Goal: Task Accomplishment & Management: Manage account settings

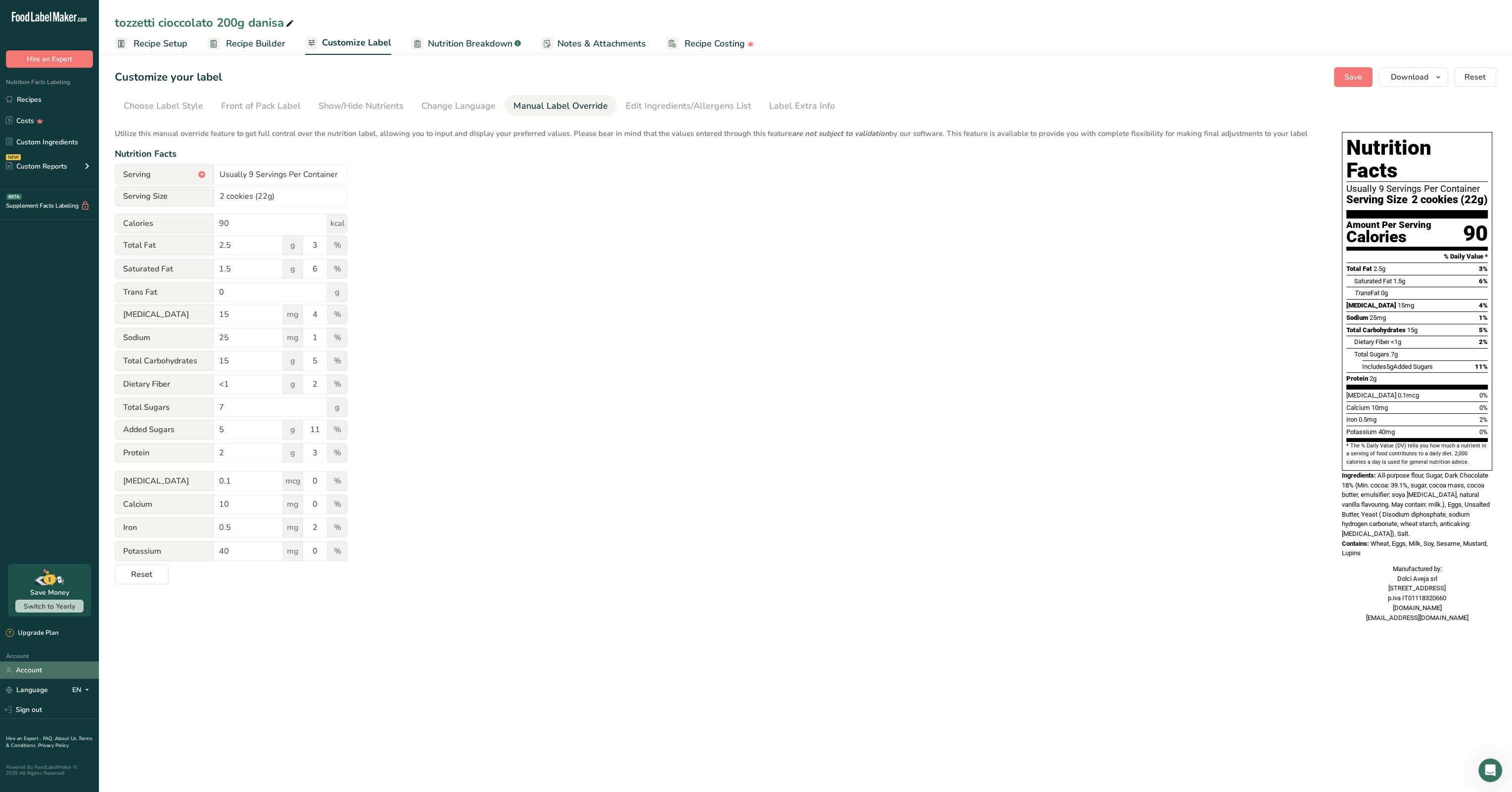
click at [29, 670] on link "Account" at bounding box center [50, 670] width 99 height 17
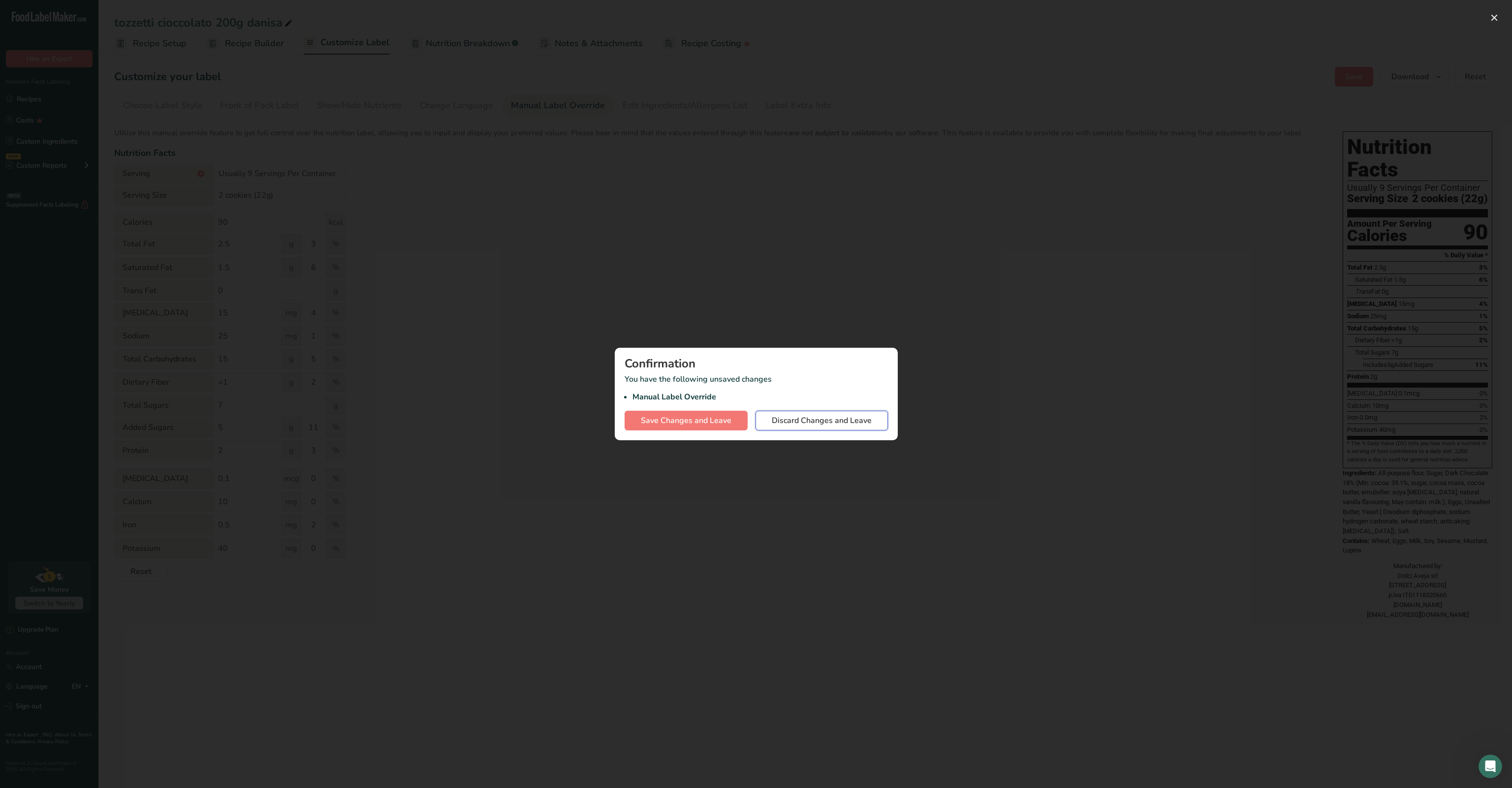
click at [748, 418] on span "Discard Changes and Leave" at bounding box center [822, 421] width 100 height 12
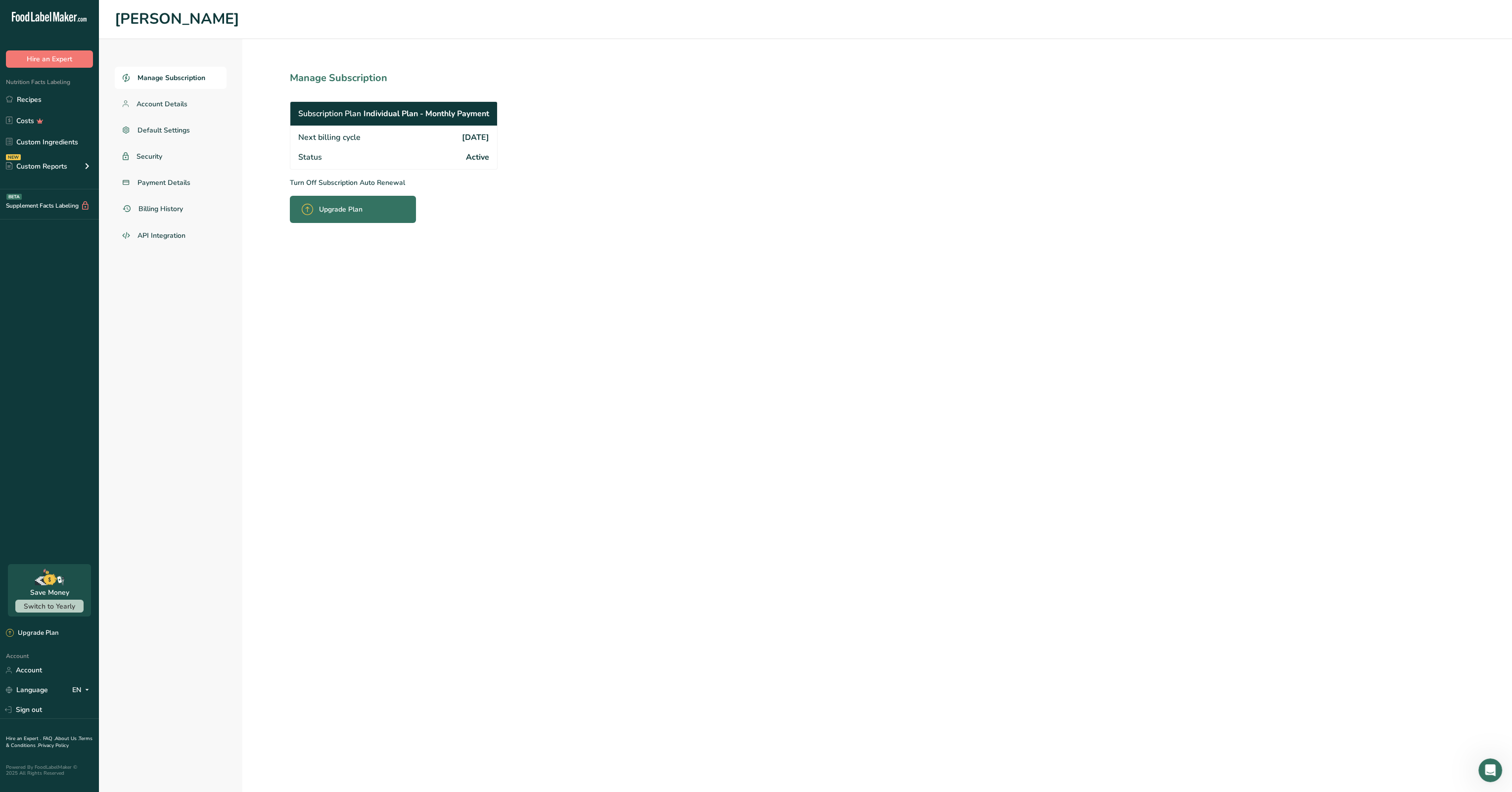
click at [327, 184] on p "Turn Off Subscription Auto Renewal" at bounding box center [415, 183] width 251 height 10
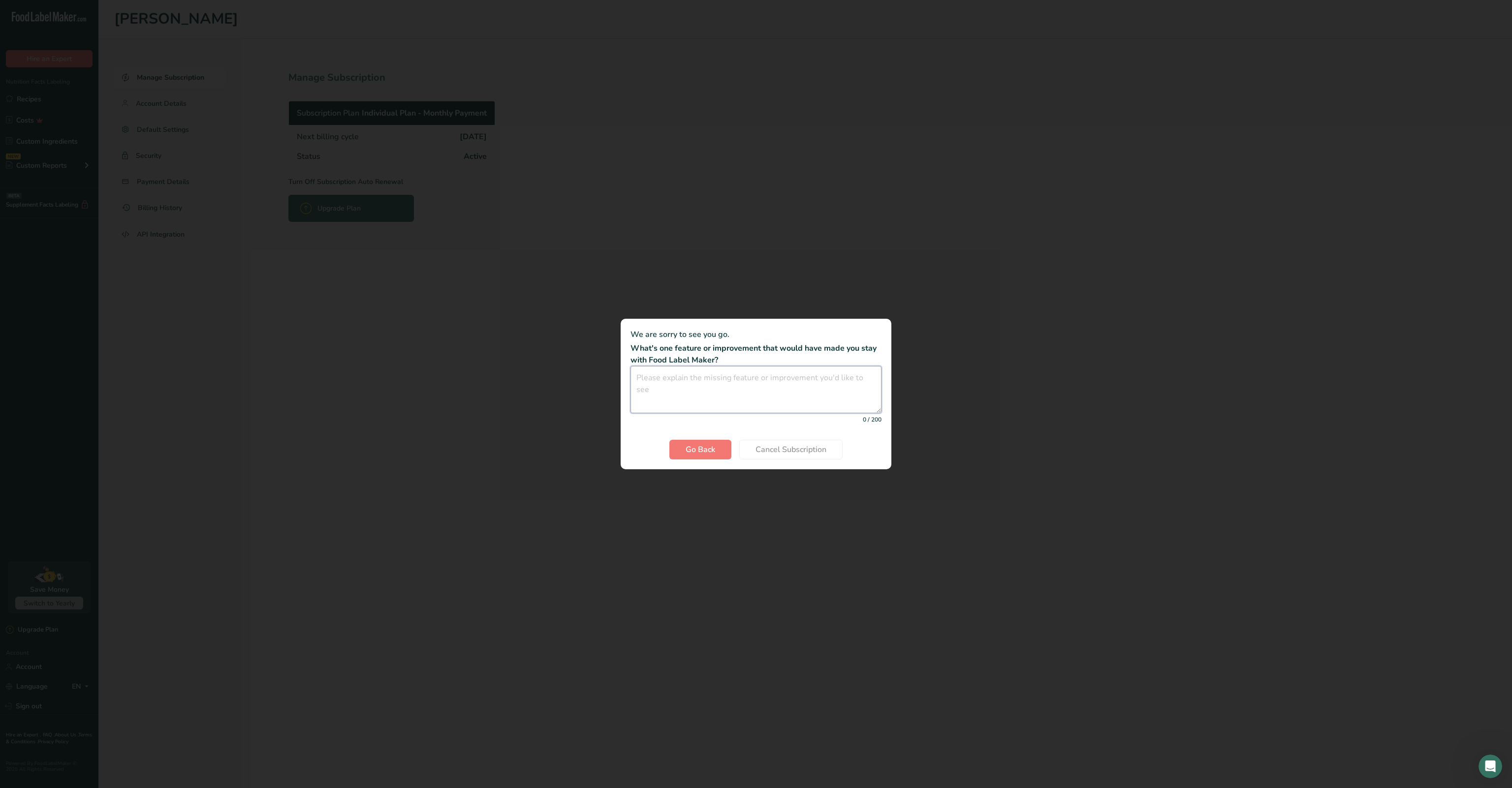
click at [748, 399] on textarea "Cancel subscription modal" at bounding box center [756, 390] width 251 height 47
type textarea "price"
click at [748, 442] on button "Cancel Subscription" at bounding box center [791, 450] width 103 height 20
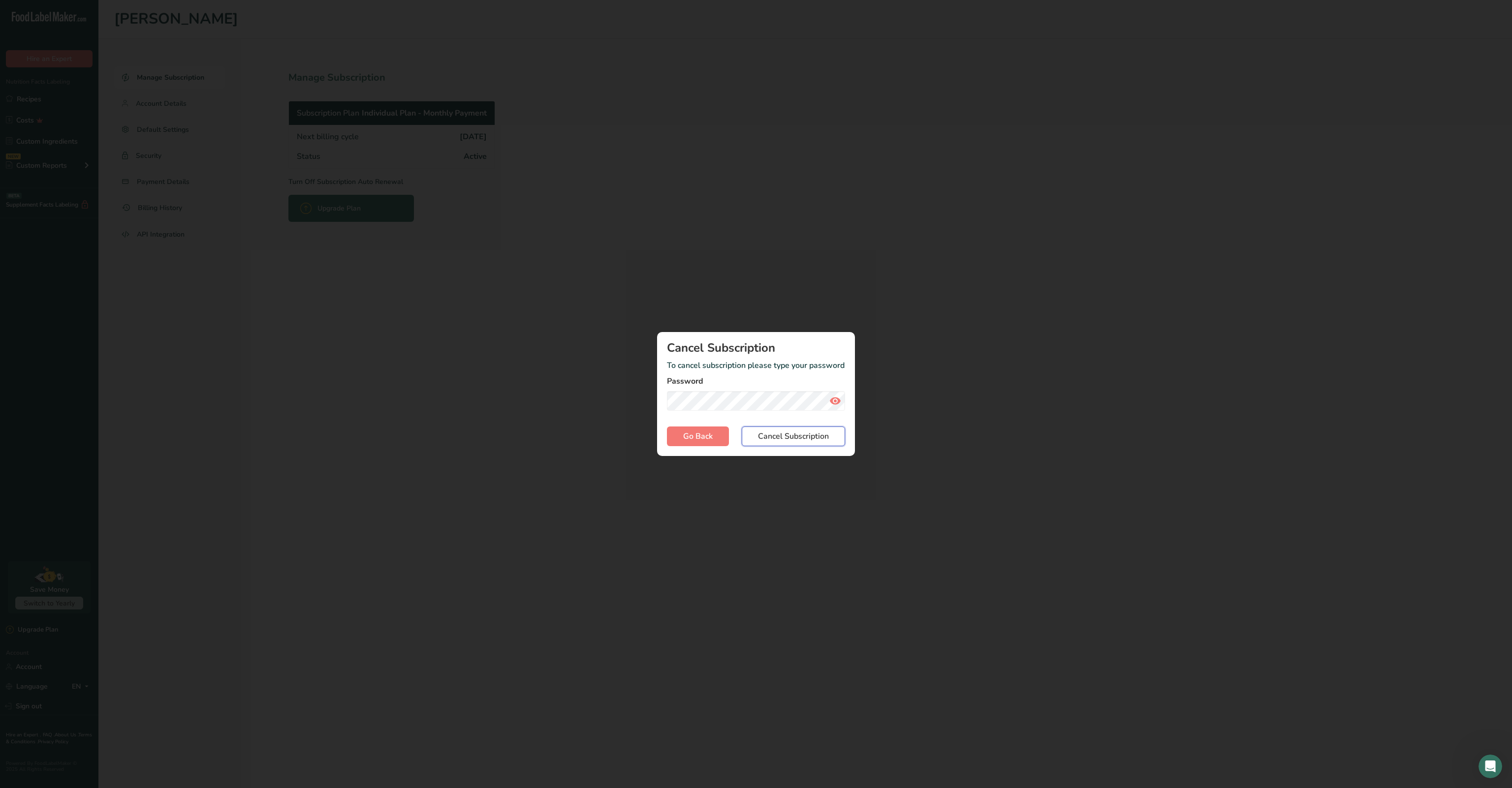
click at [748, 439] on span "Cancel Subscription" at bounding box center [793, 436] width 71 height 12
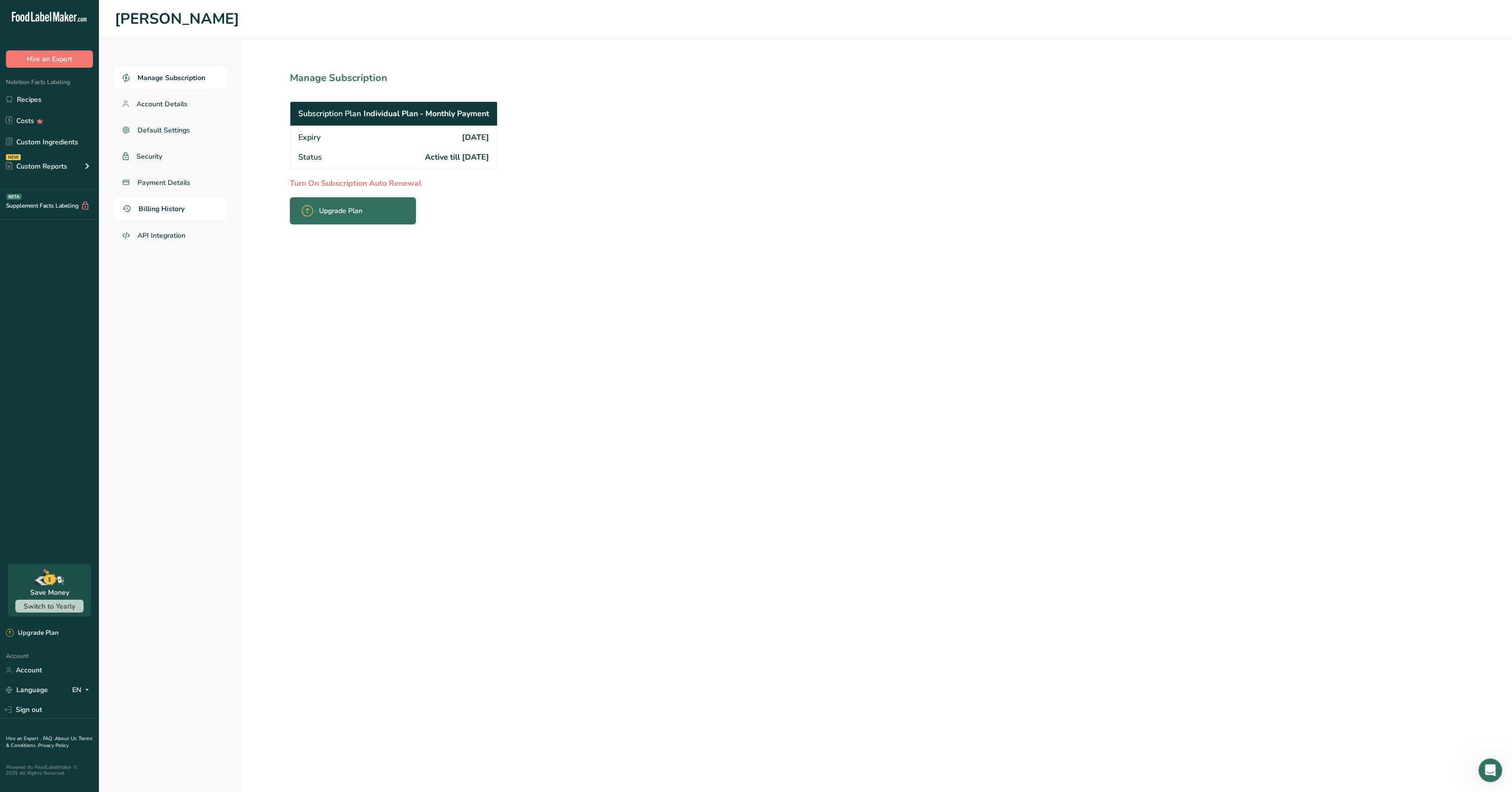
click at [159, 212] on span "Billing History" at bounding box center [161, 209] width 46 height 10
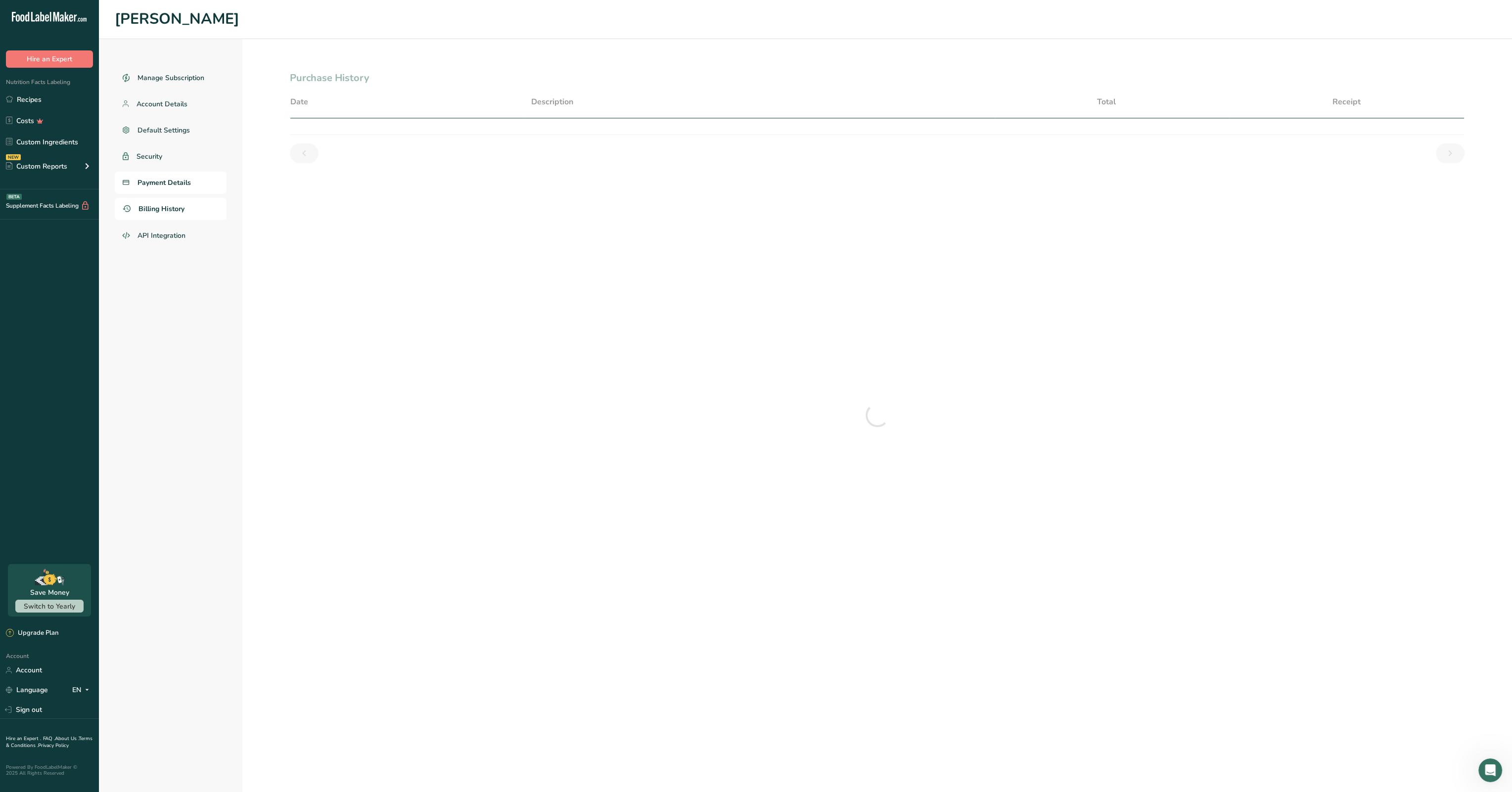
click at [159, 187] on span "Payment Details" at bounding box center [164, 183] width 53 height 10
click at [751, 773] on icon "Open Intercom Messenger" at bounding box center [1489, 769] width 16 height 16
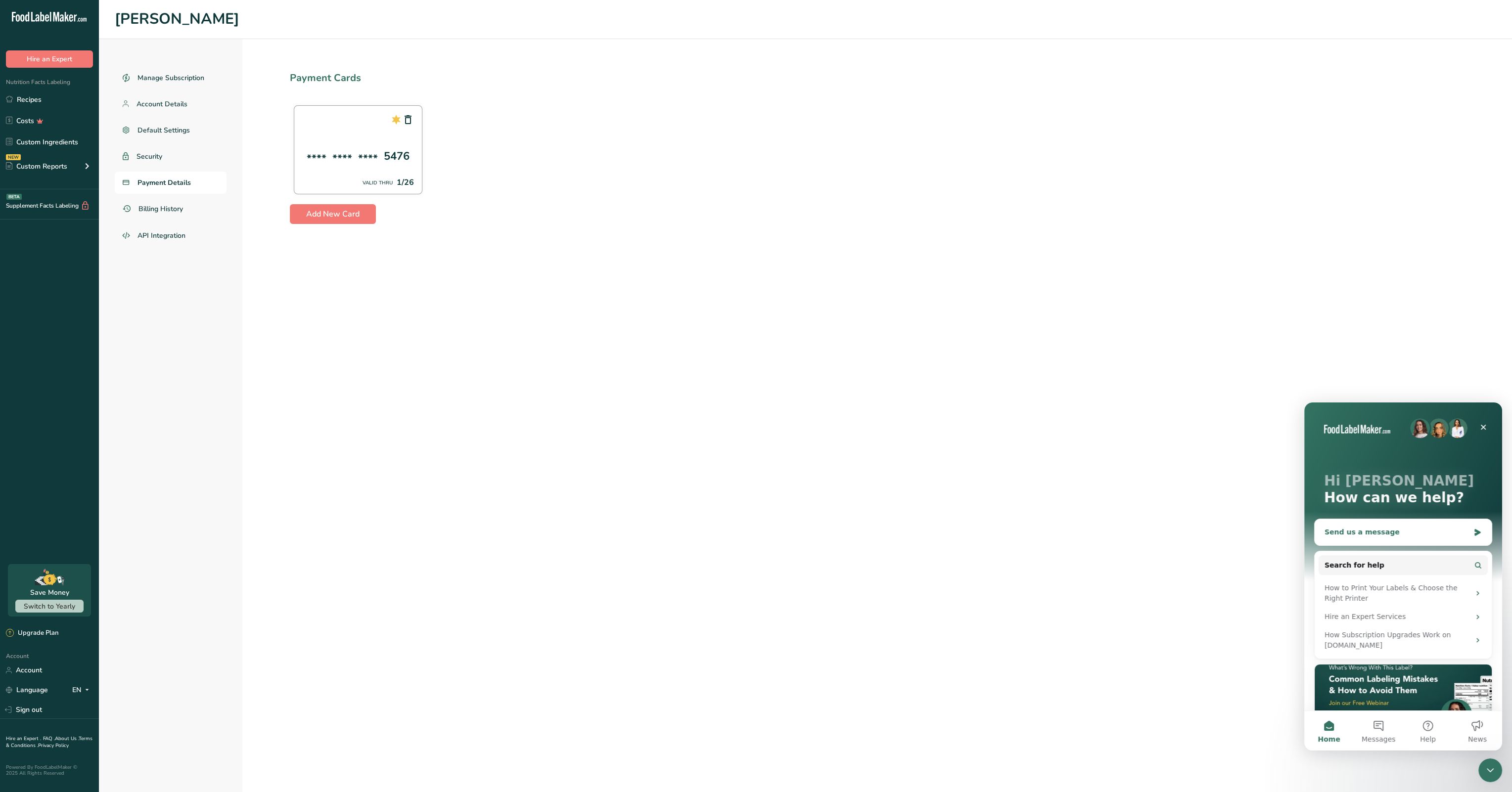
click at [751, 536] on div "Send us a message" at bounding box center [1397, 533] width 145 height 10
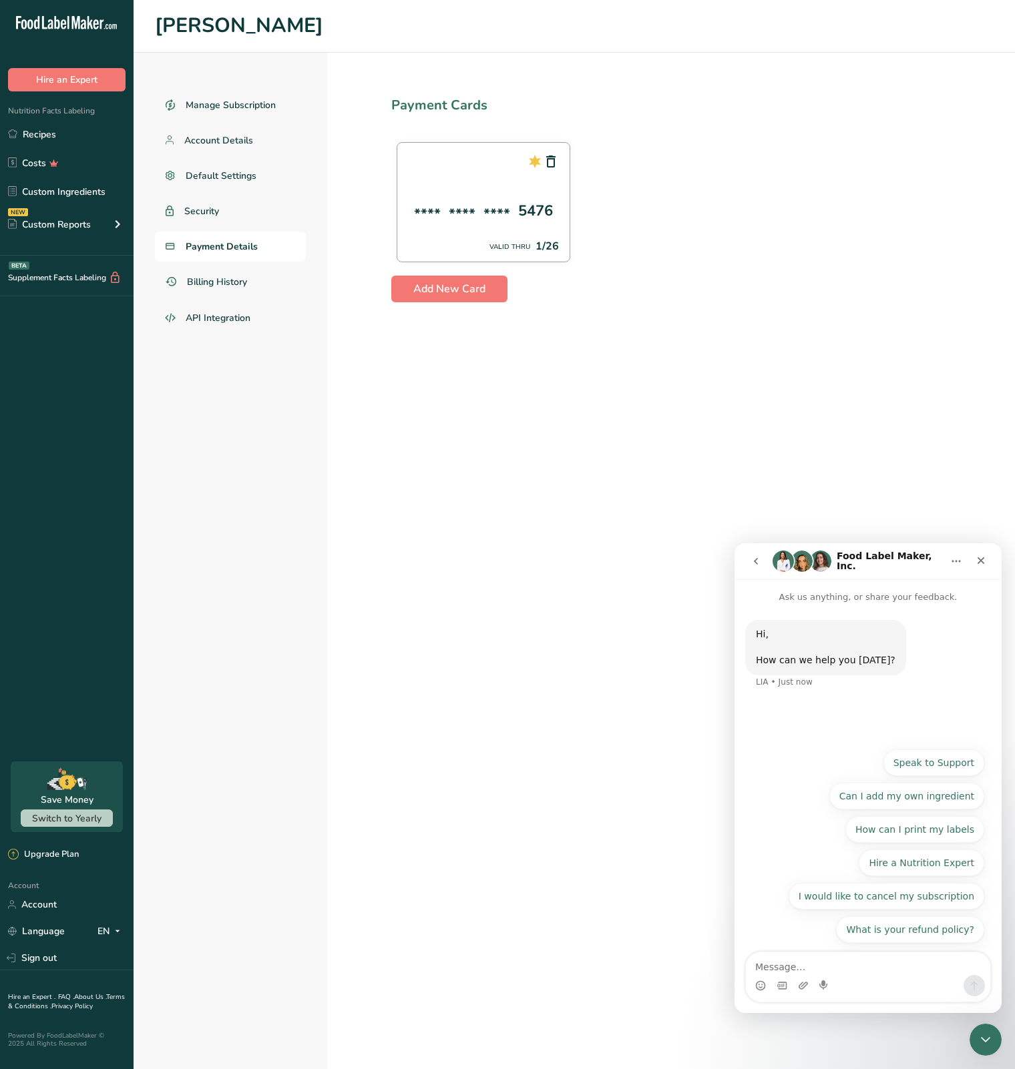
click at [921, 694] on div "Hi, ​ How can we help you [DATE]? LIA • Just now" at bounding box center [868, 662] width 246 height 85
click at [906, 889] on button "I would like to cancel my subscription" at bounding box center [886, 896] width 196 height 27
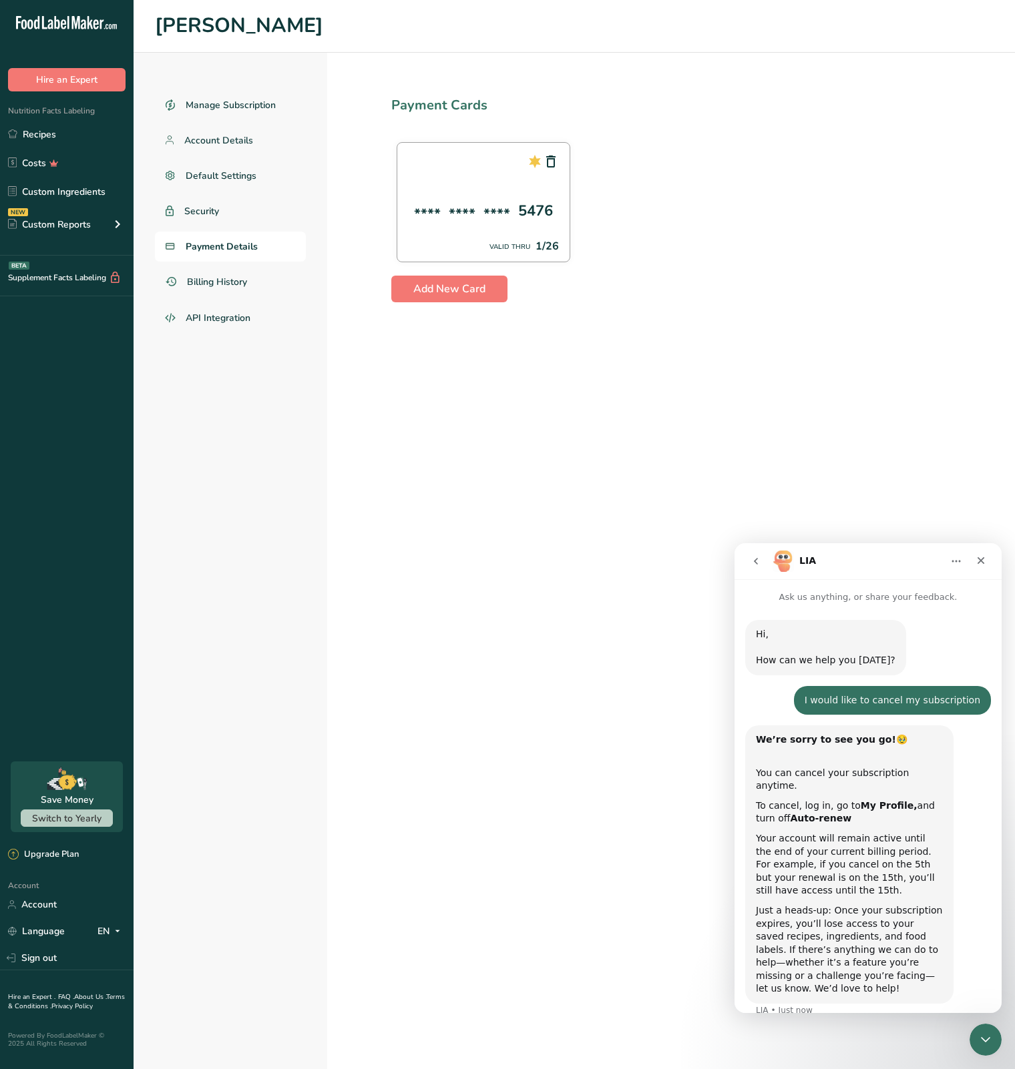
scroll to position [97, 0]
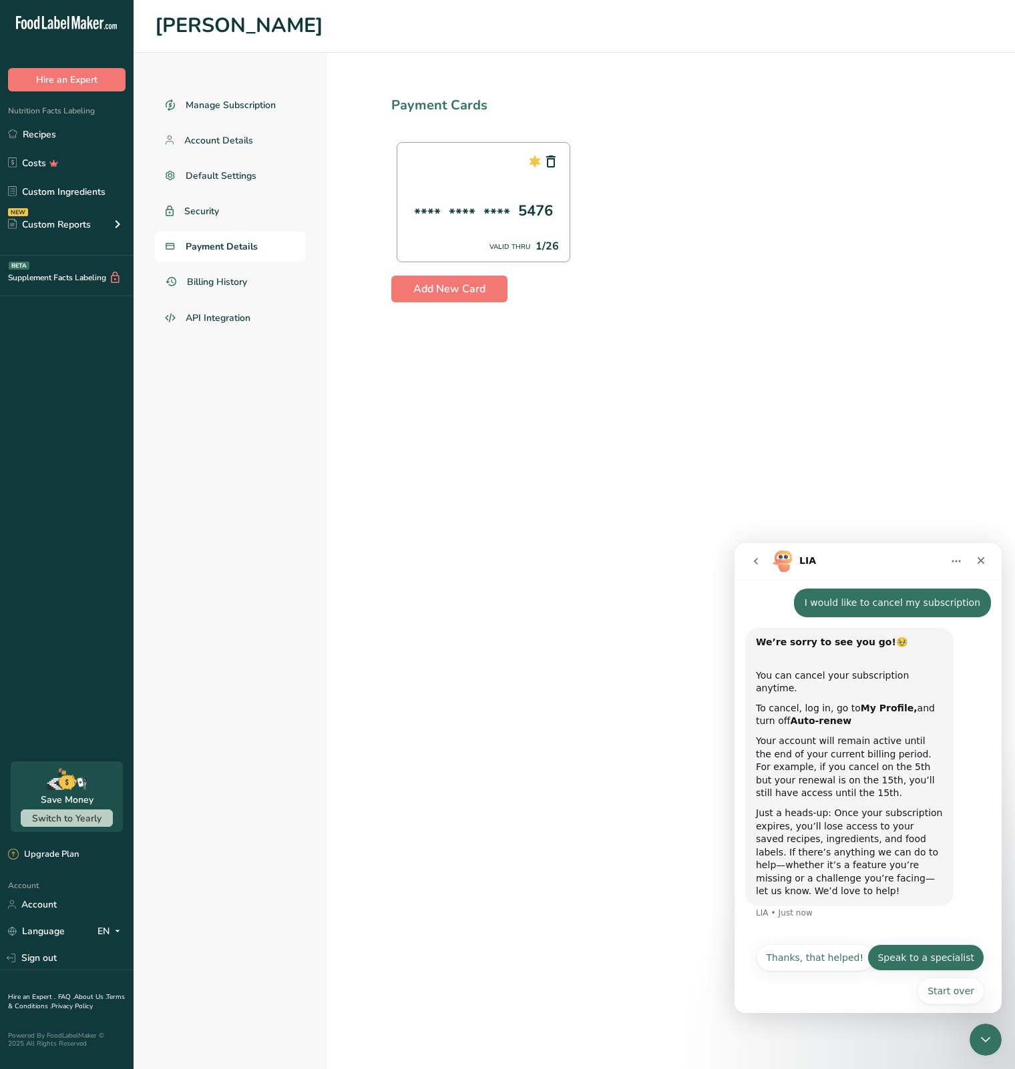
click at [912, 949] on button "Speak to a specialist" at bounding box center [925, 958] width 117 height 27
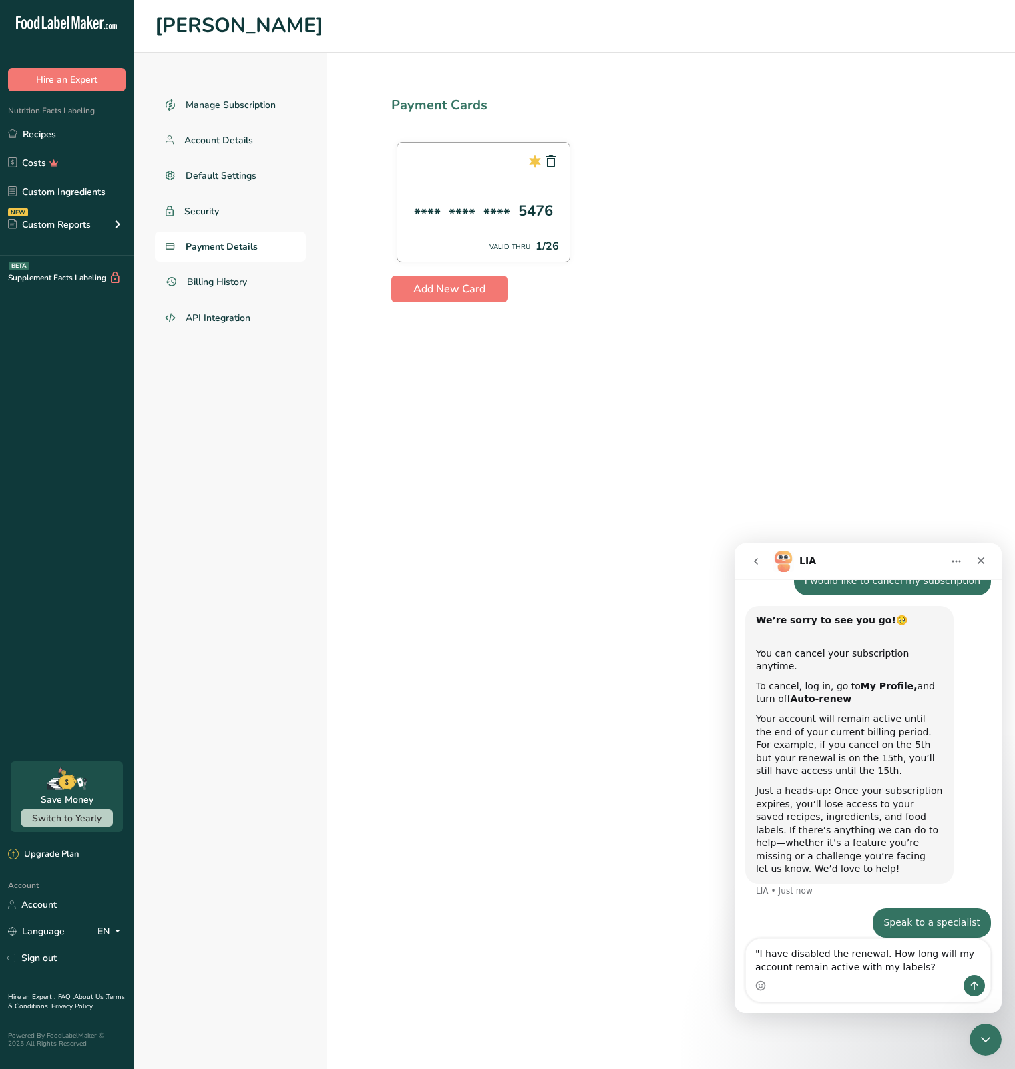
scroll to position [169, 0]
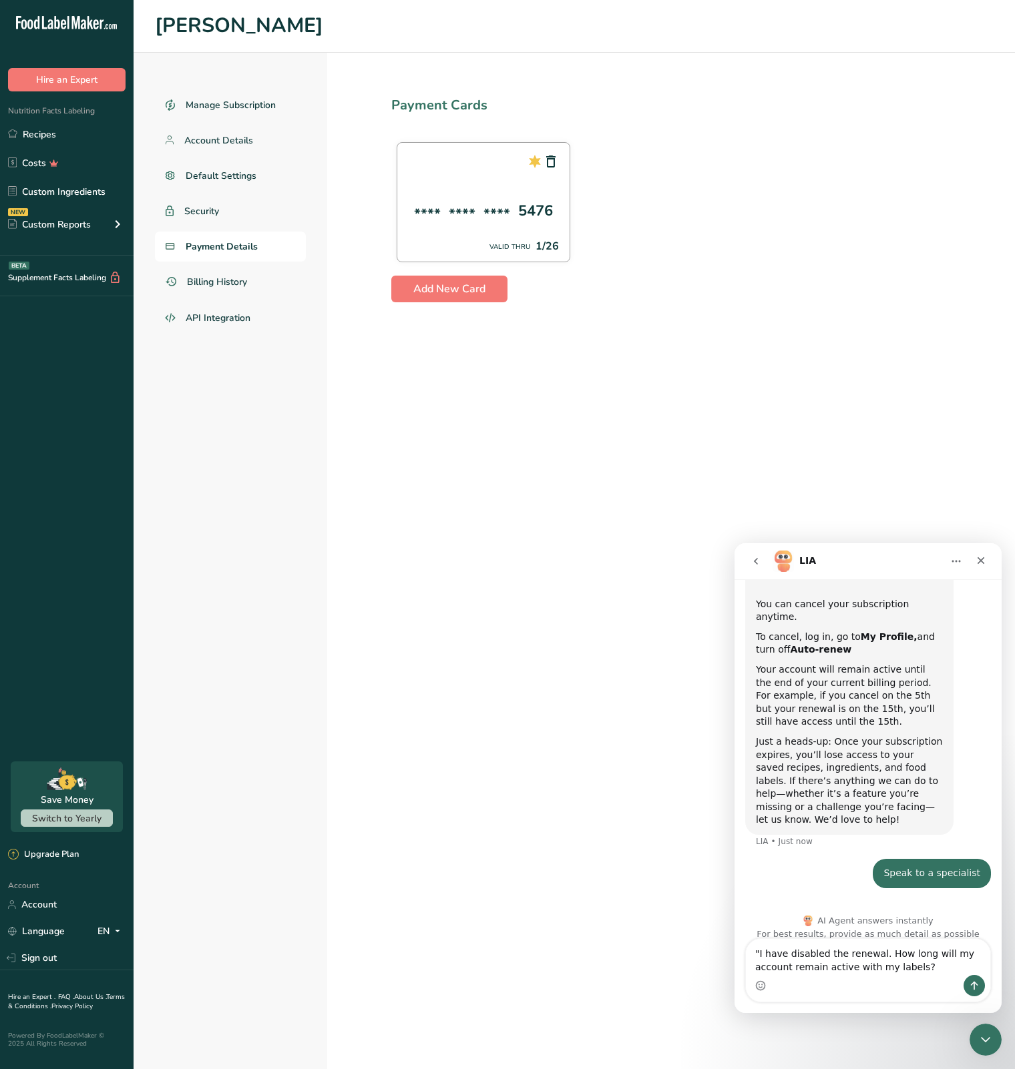
type textarea "I have disabled the renewal. How long will my account remain active with my lab…"
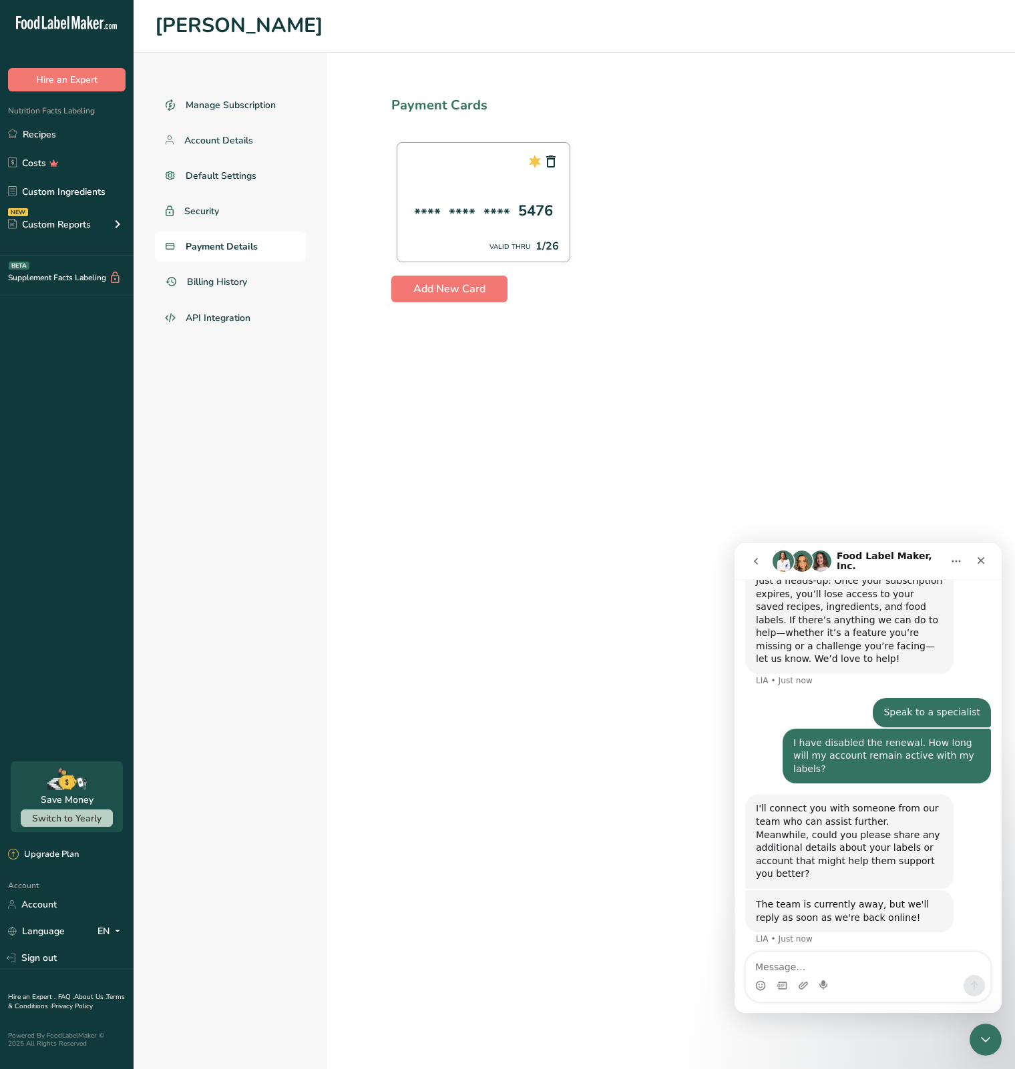
scroll to position [336, 0]
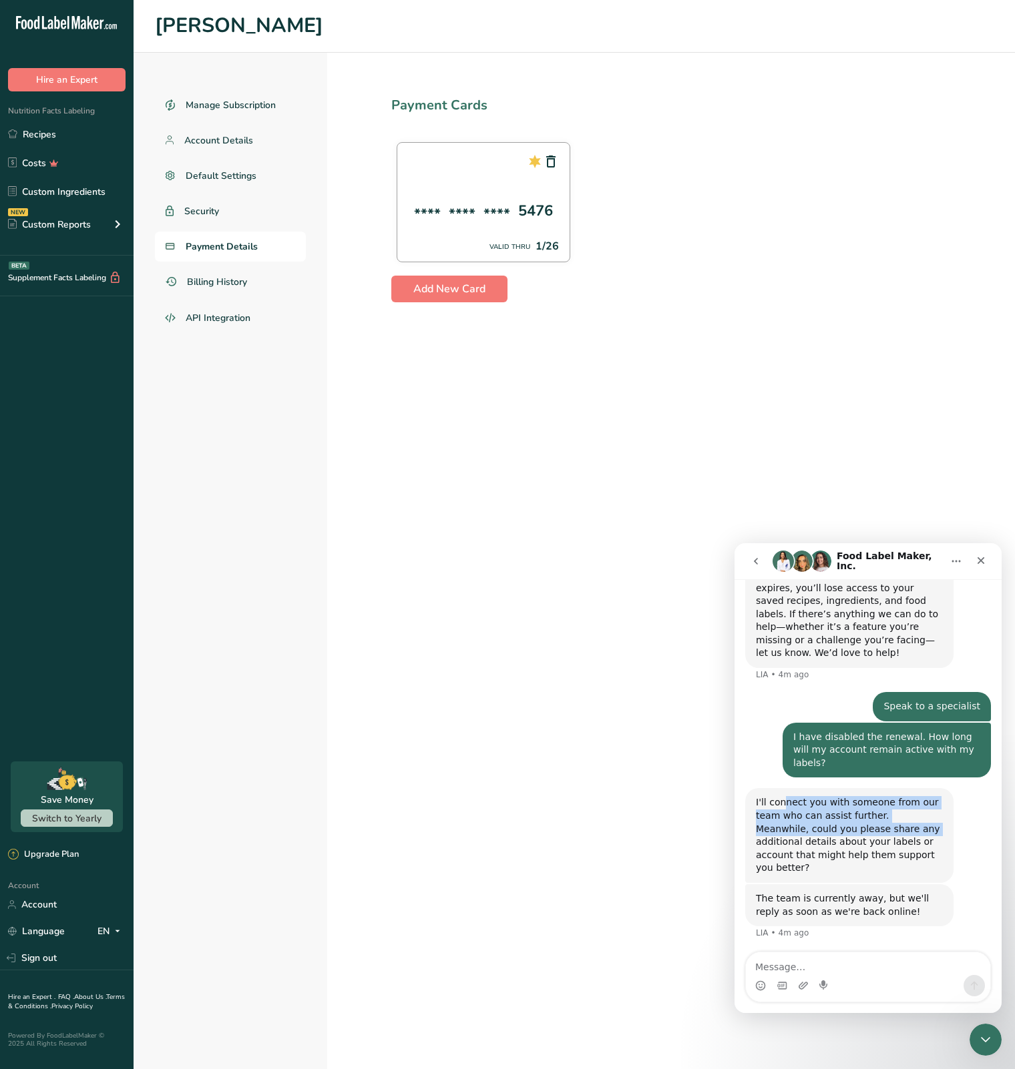
drag, startPoint x: 783, startPoint y: 782, endPoint x: 829, endPoint y: 808, distance: 53.2
click at [829, 808] on div "I'll connect you with someone from our team who can assist further. Meanwhile, …" at bounding box center [849, 835] width 187 height 79
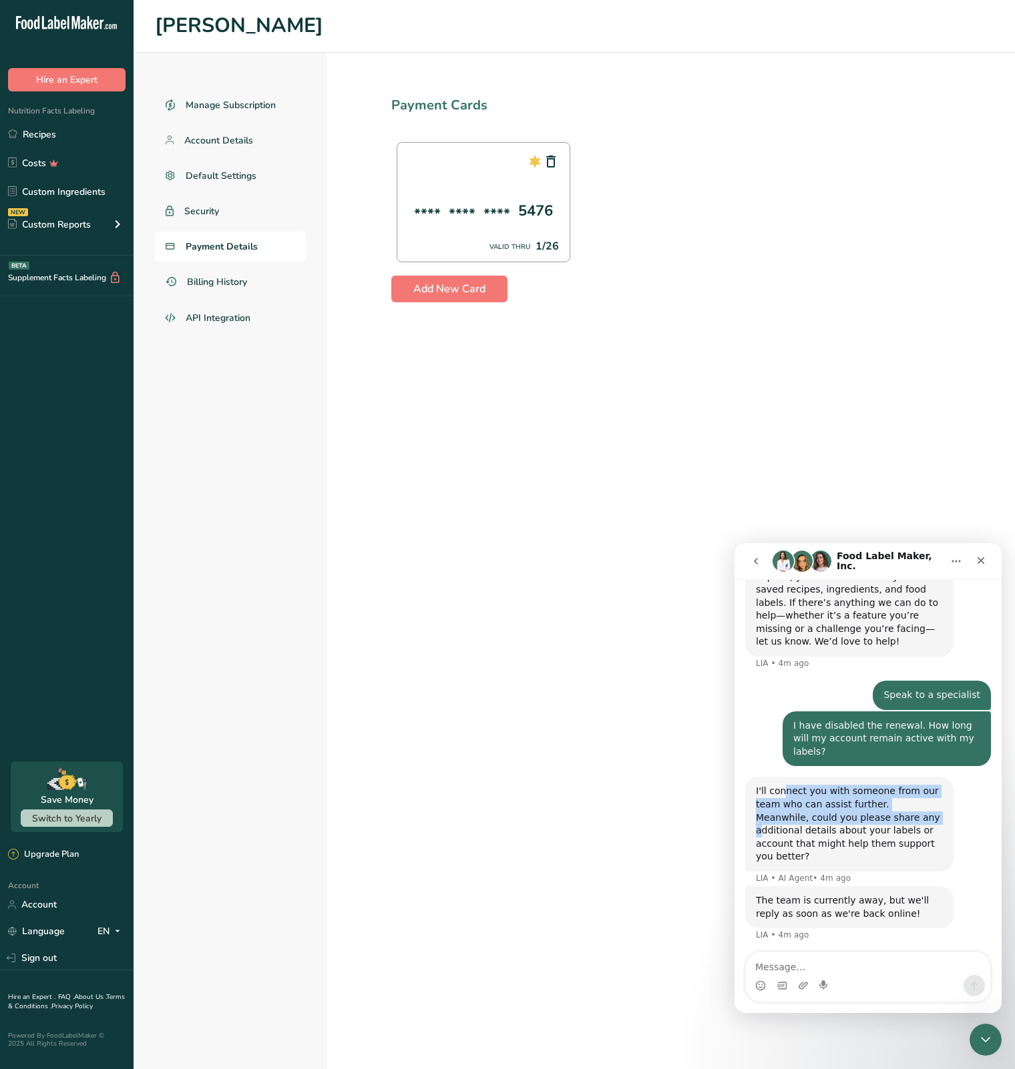
scroll to position [349, 0]
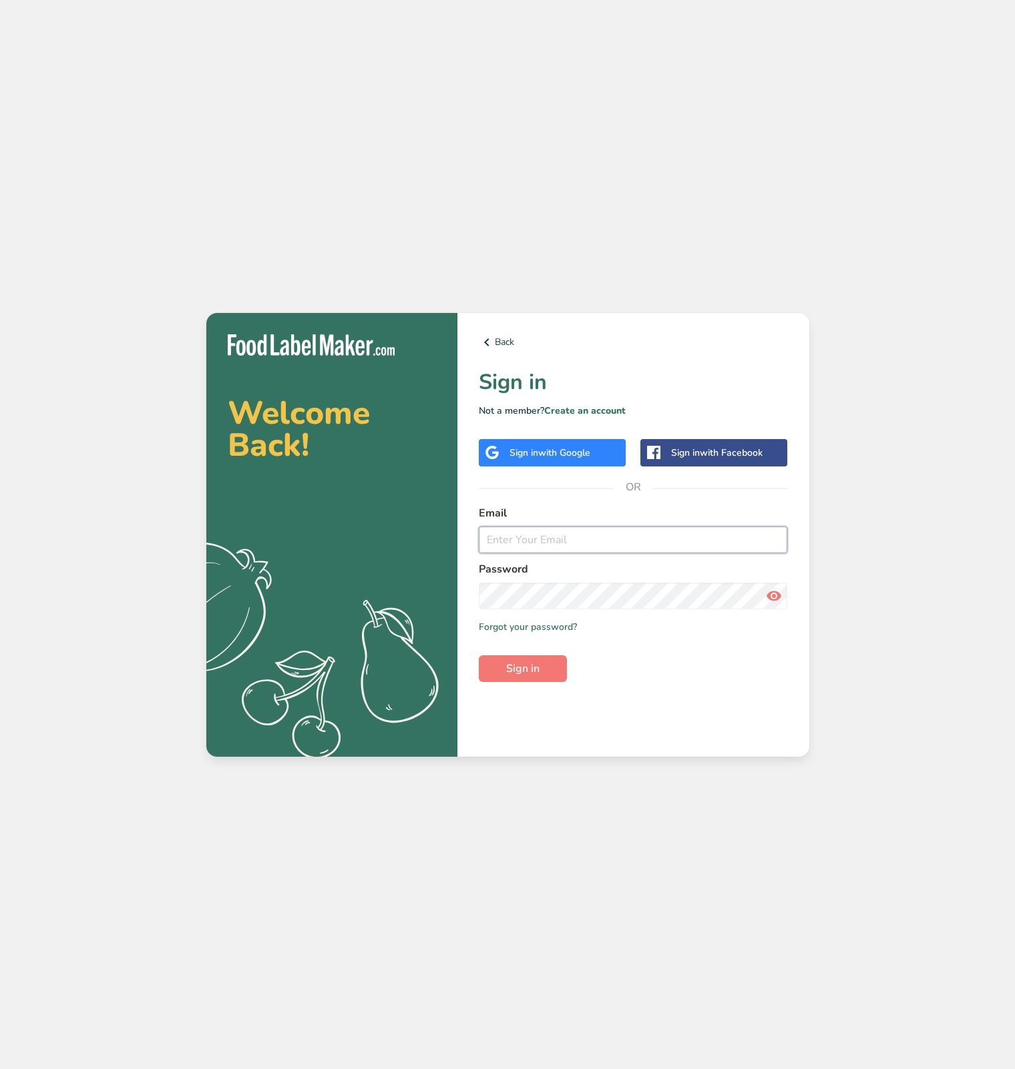
type input "claudio@dolciaveja.it"
